Goal: Task Accomplishment & Management: Complete application form

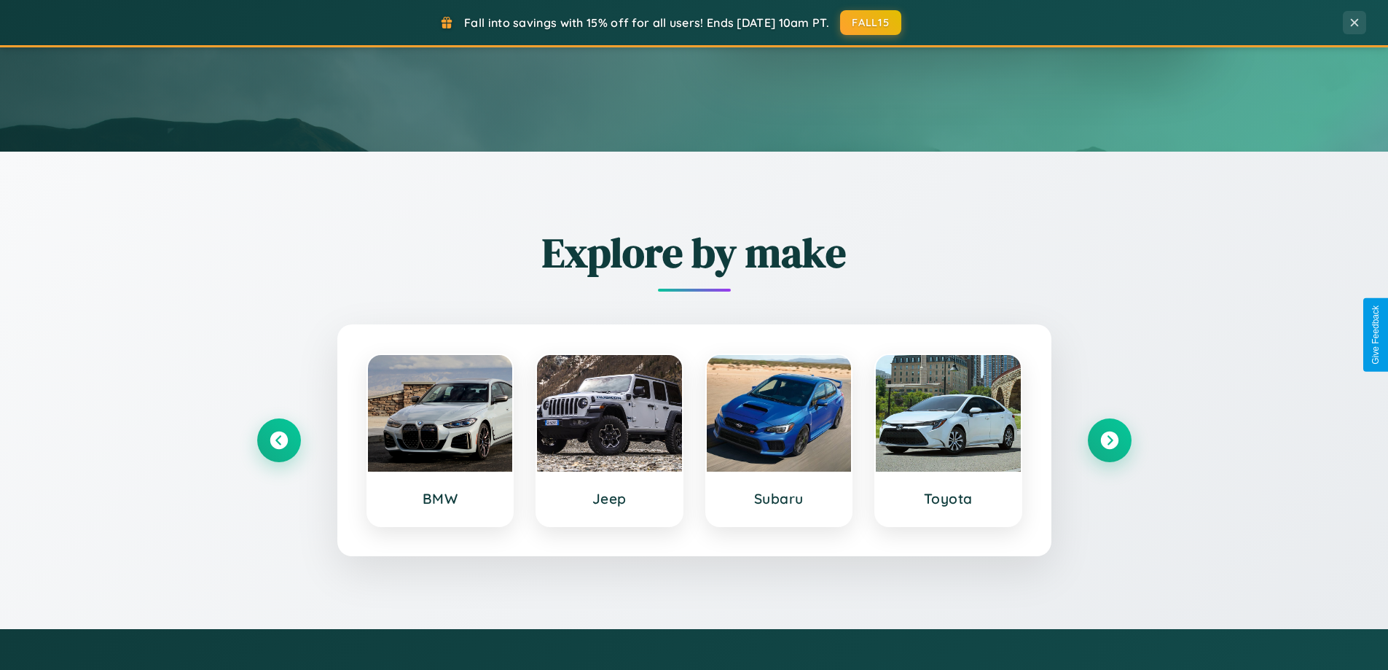
scroll to position [628, 0]
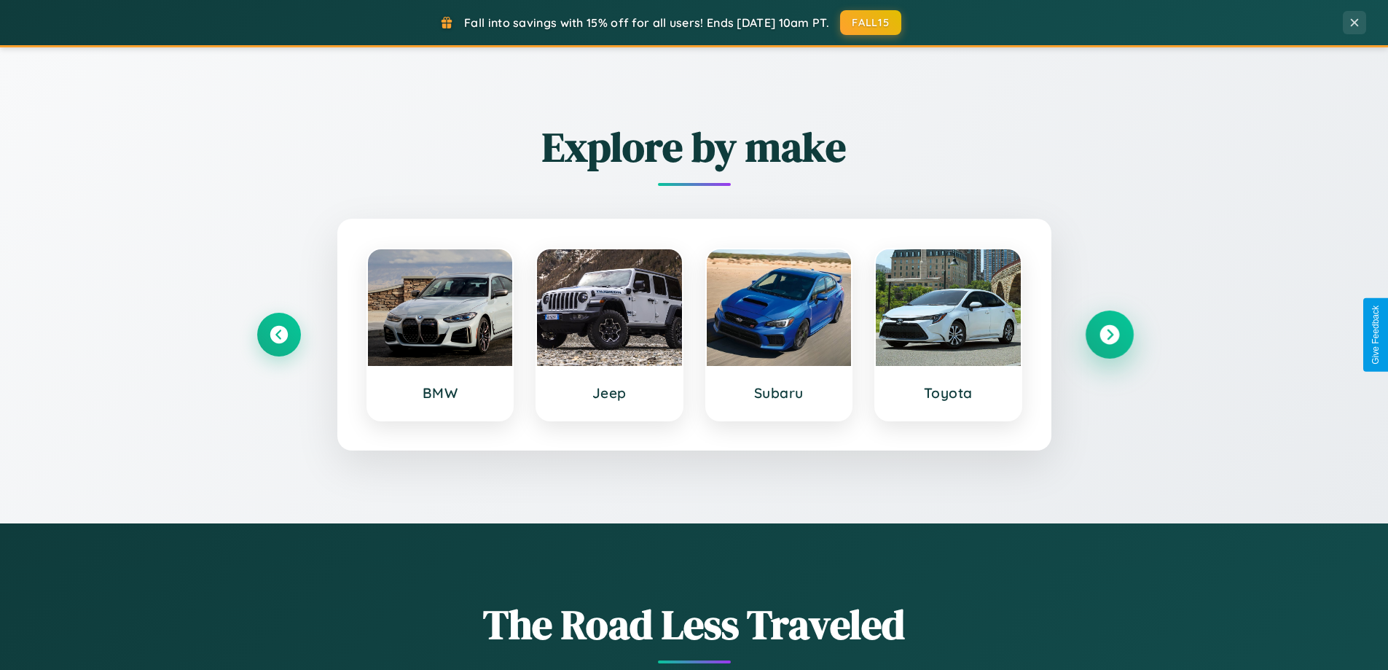
click at [1109, 335] on icon at bounding box center [1110, 335] width 20 height 20
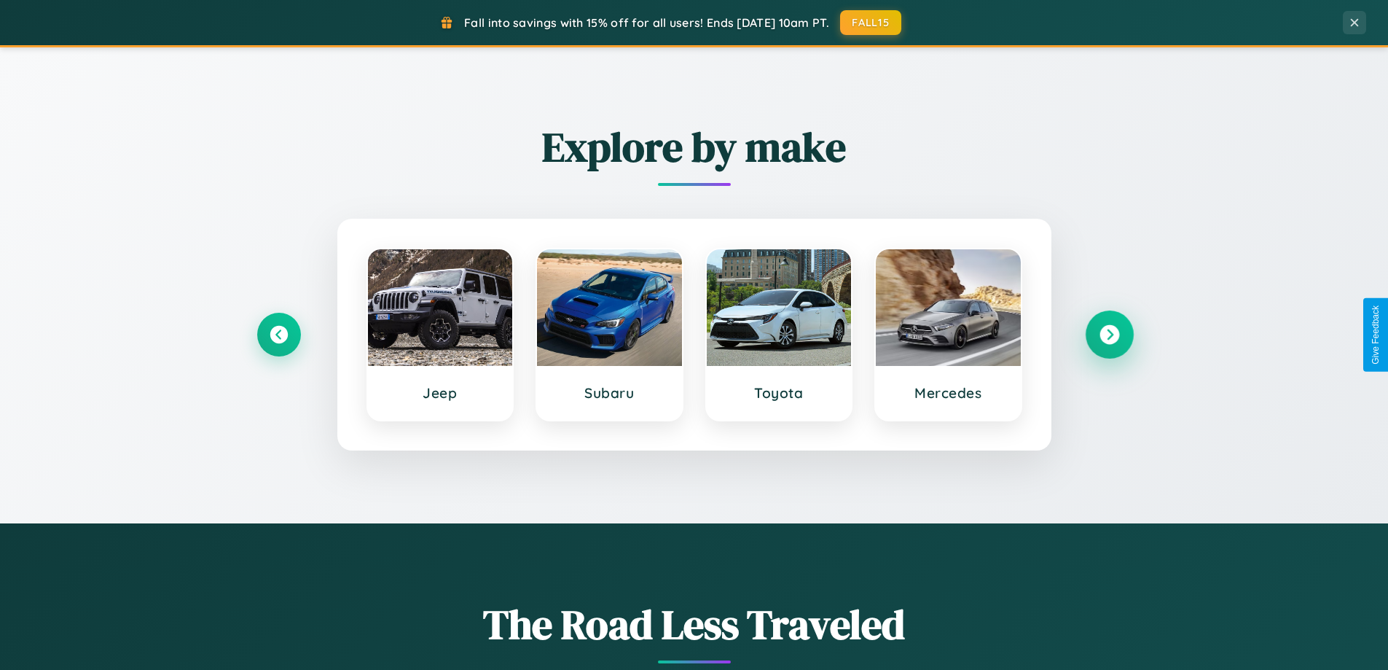
click at [1109, 335] on icon at bounding box center [1110, 335] width 20 height 20
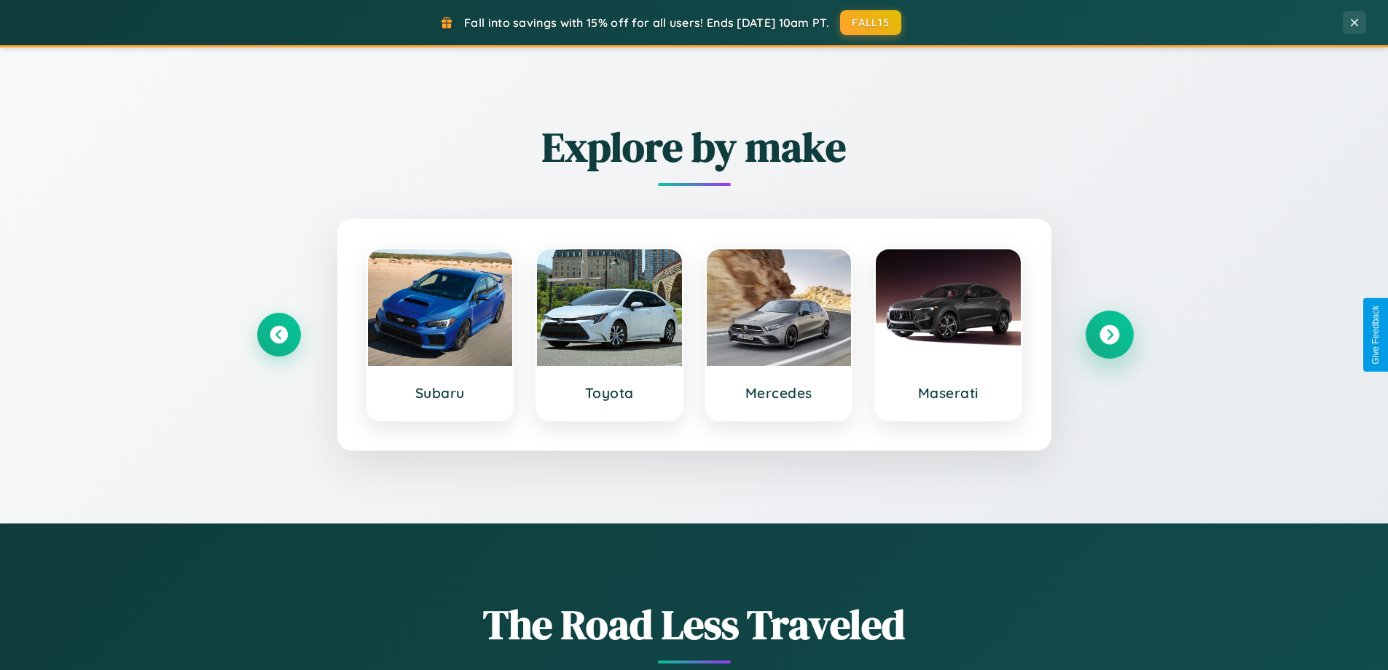
scroll to position [2342, 0]
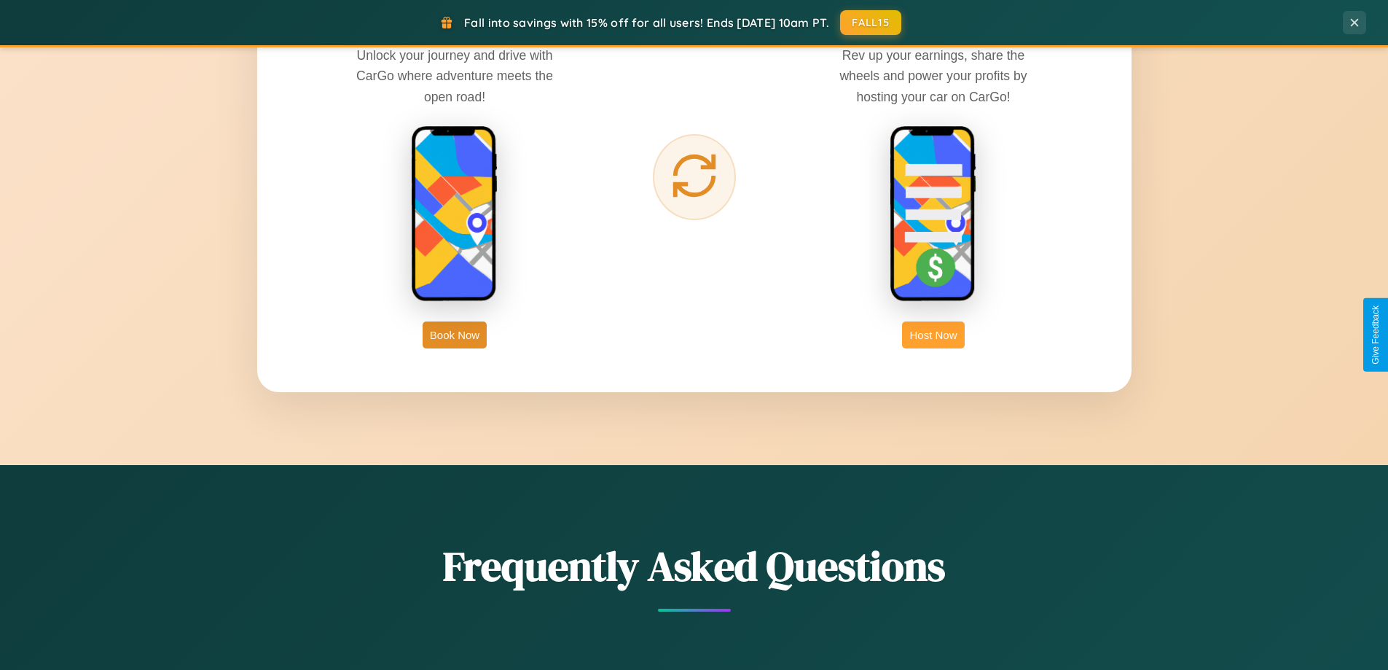
click at [934, 335] on button "Host Now" at bounding box center [933, 334] width 62 height 27
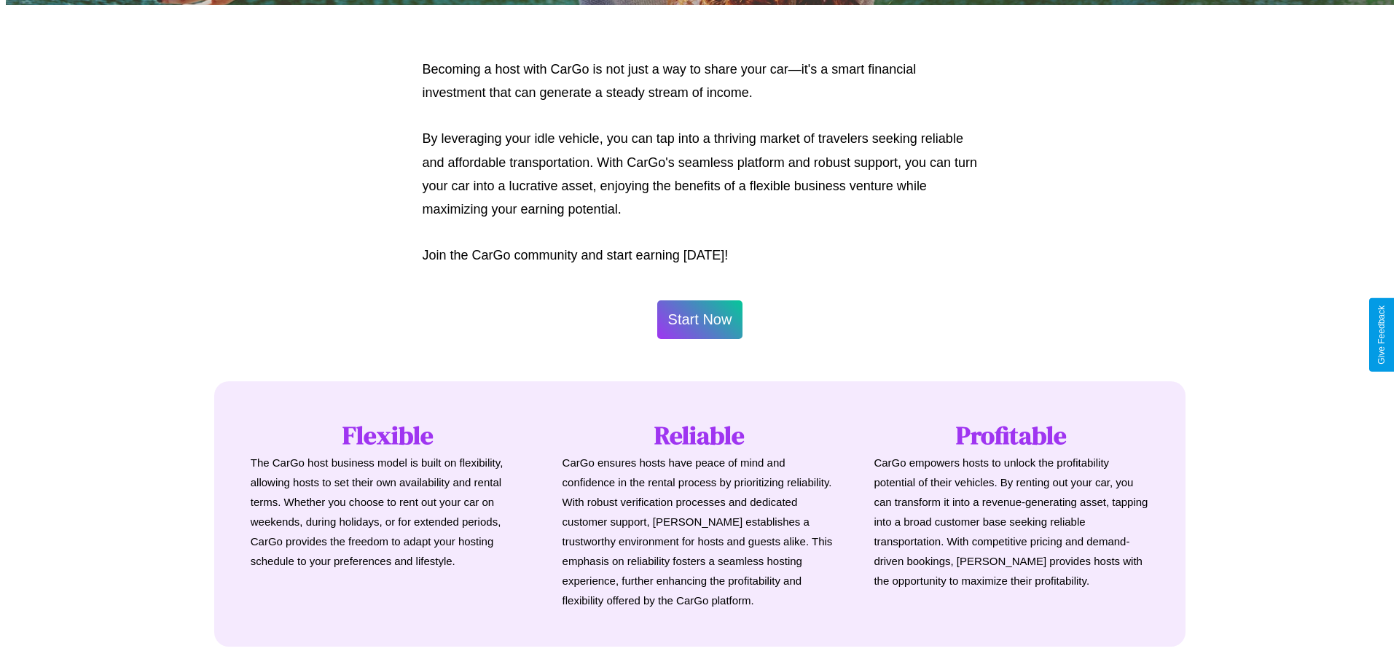
scroll to position [704, 0]
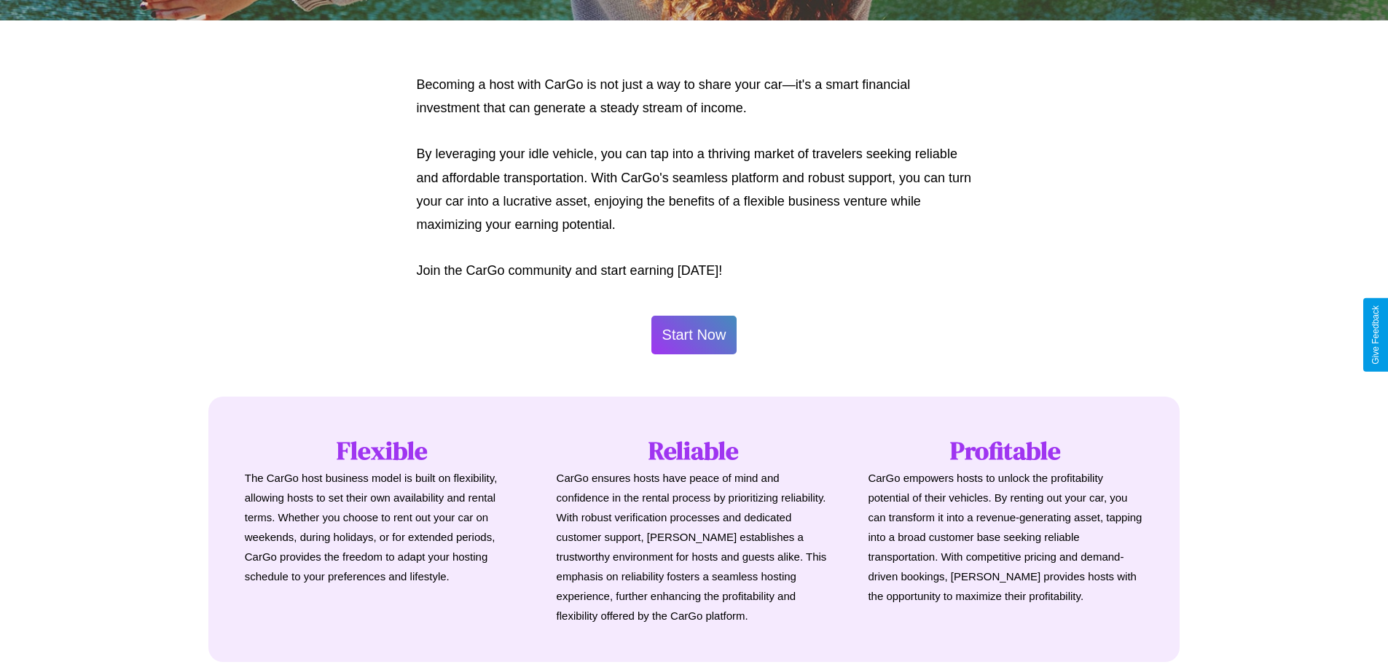
click at [694, 335] on button "Start Now" at bounding box center [695, 335] width 86 height 39
